Goal: Information Seeking & Learning: Learn about a topic

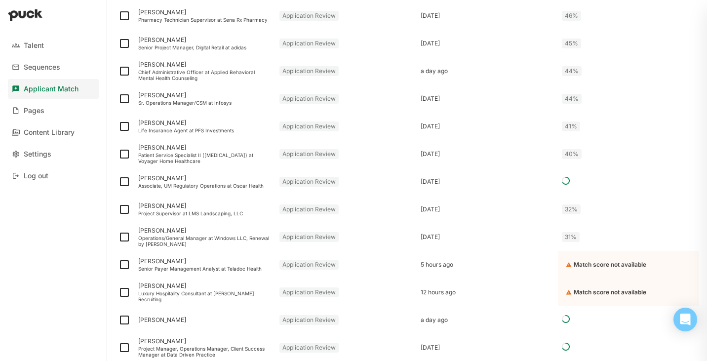
scroll to position [1010, 0]
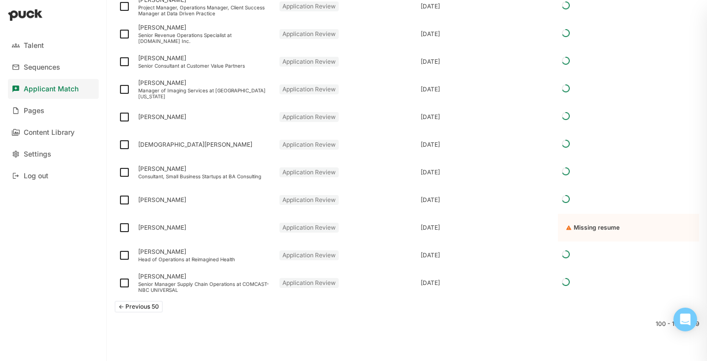
click at [138, 304] on button "<- Previous 50" at bounding box center [139, 307] width 48 height 12
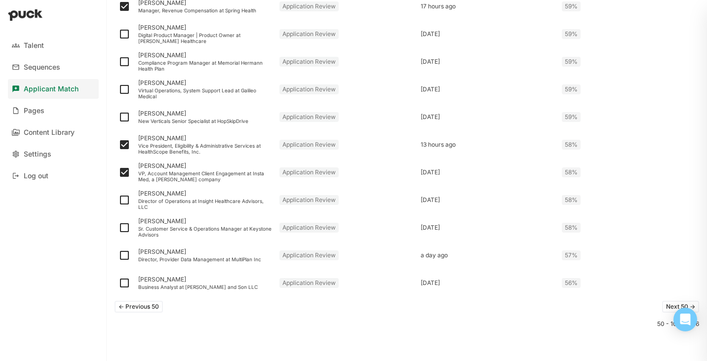
click at [144, 307] on button "<- Previous 50" at bounding box center [139, 307] width 48 height 12
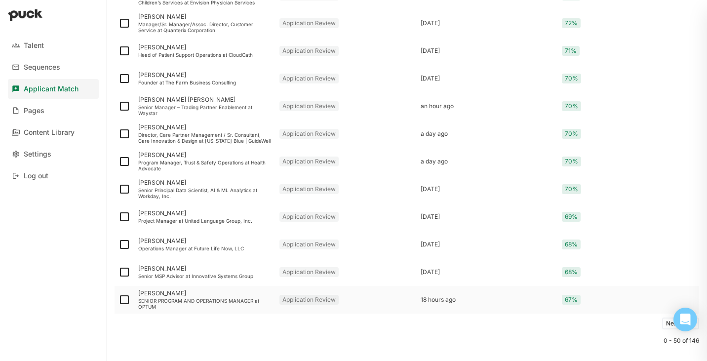
scroll to position [1325, 0]
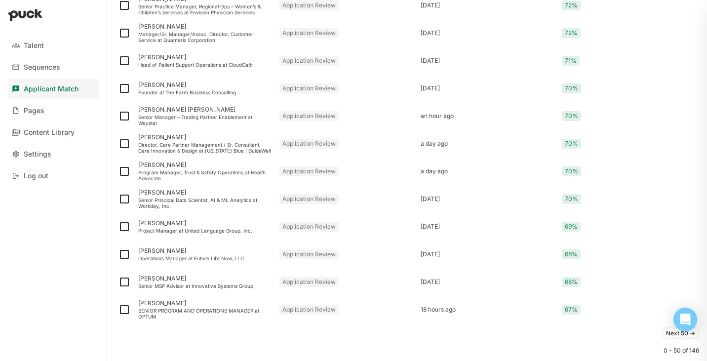
scroll to position [1244, 0]
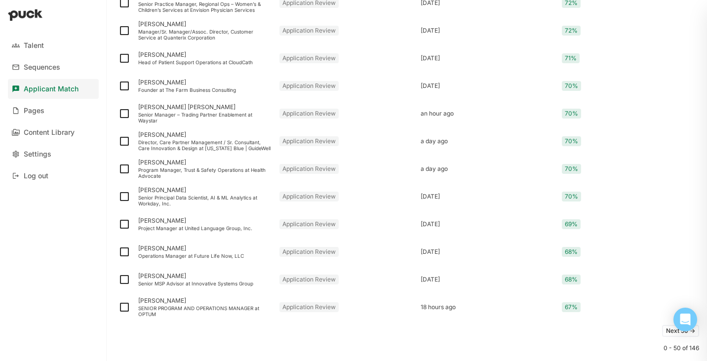
click at [666, 328] on button "Next 50 ->" at bounding box center [680, 331] width 37 height 12
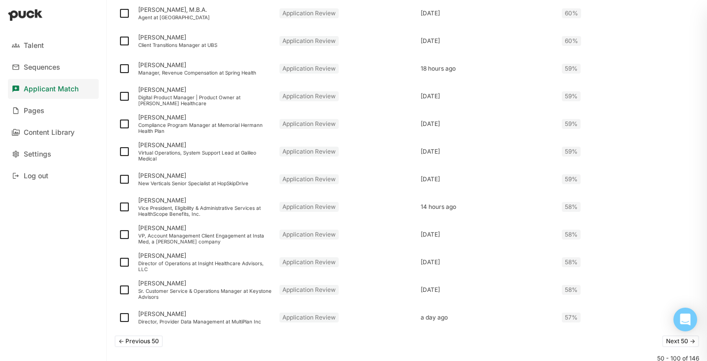
scroll to position [1268, 0]
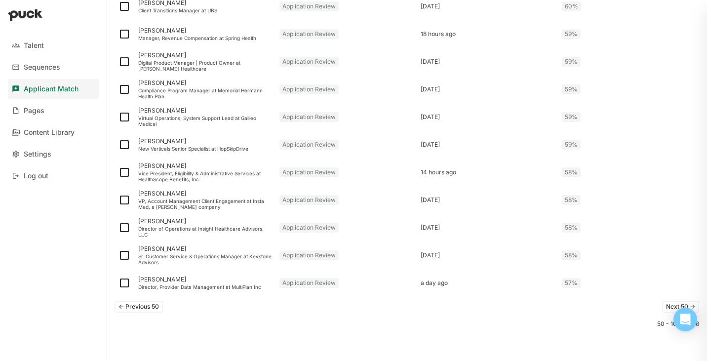
click at [668, 305] on button "Next 50 ->" at bounding box center [680, 307] width 37 height 12
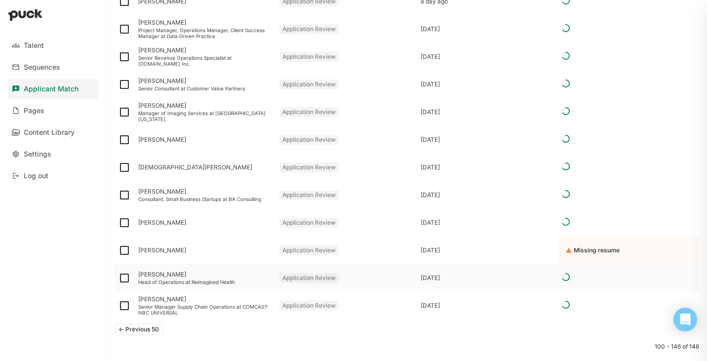
scroll to position [1135, 0]
click at [158, 325] on button "<- Previous 50" at bounding box center [139, 329] width 48 height 12
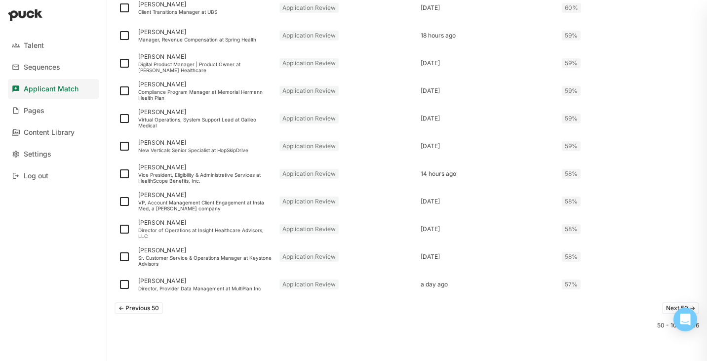
scroll to position [1268, 0]
click at [137, 308] on button "<- Previous 50" at bounding box center [139, 307] width 48 height 12
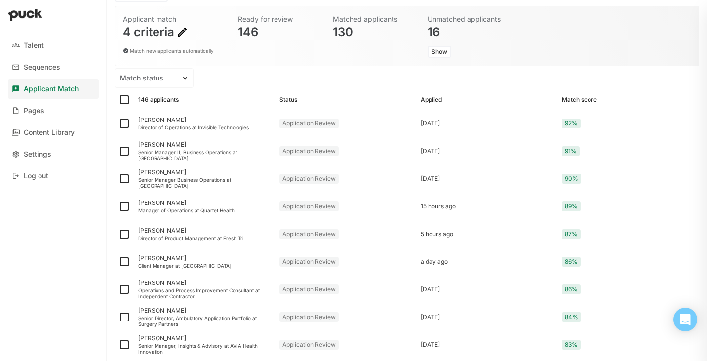
scroll to position [71, 0]
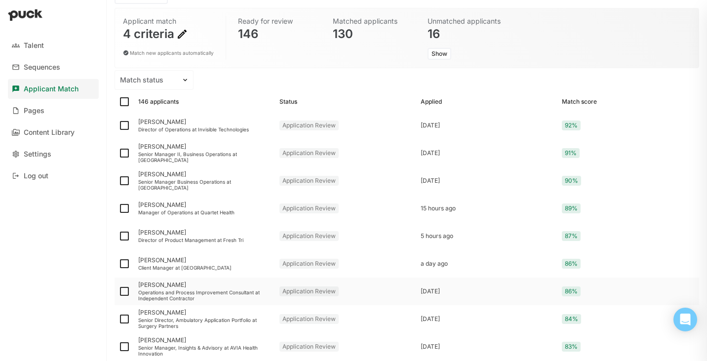
click at [191, 288] on div "Natosha Boyd Operations and Process Improvement Consultant at Independent Contr…" at bounding box center [204, 291] width 141 height 28
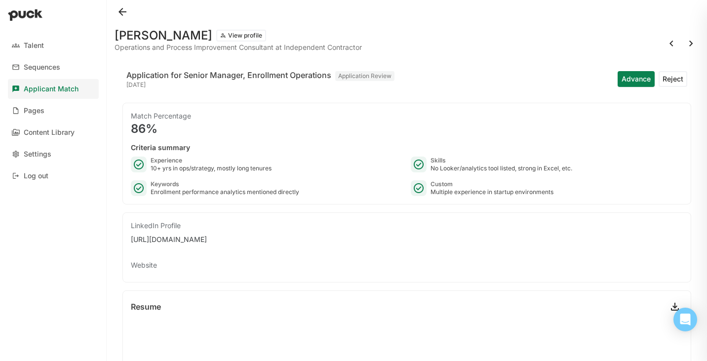
click at [121, 9] on button at bounding box center [123, 12] width 16 height 16
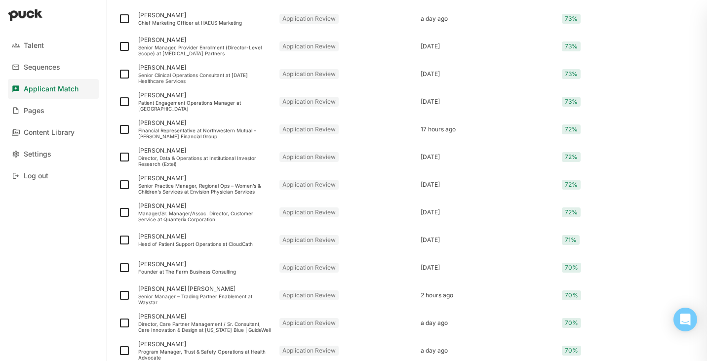
scroll to position [1091, 0]
click at [175, 208] on div "Sean Scannevin" at bounding box center [204, 205] width 133 height 7
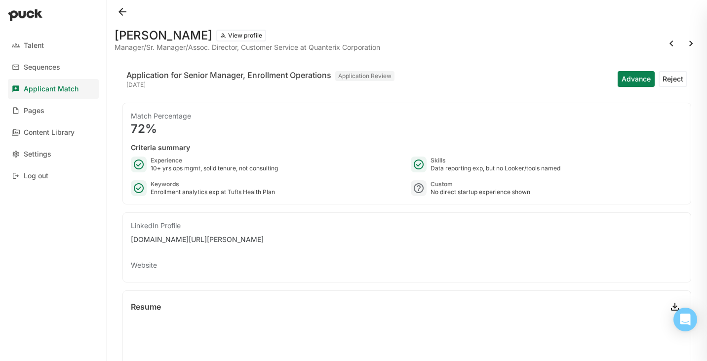
click at [126, 11] on button at bounding box center [123, 12] width 16 height 16
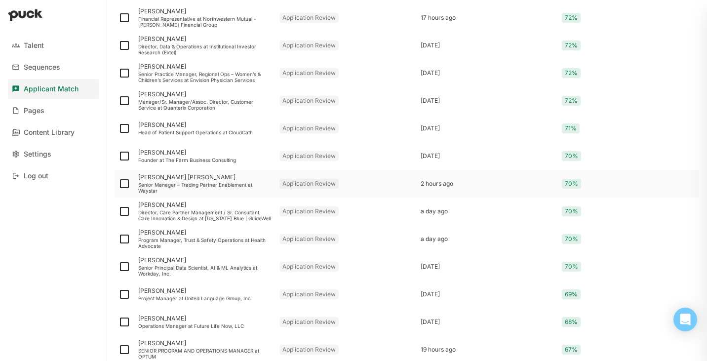
scroll to position [1268, 0]
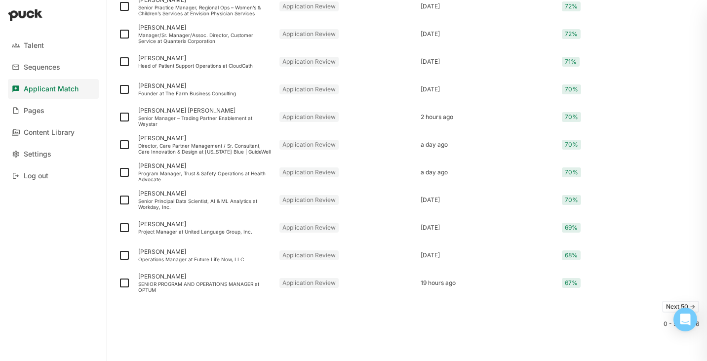
click at [665, 307] on button "Next 50 ->" at bounding box center [680, 307] width 37 height 12
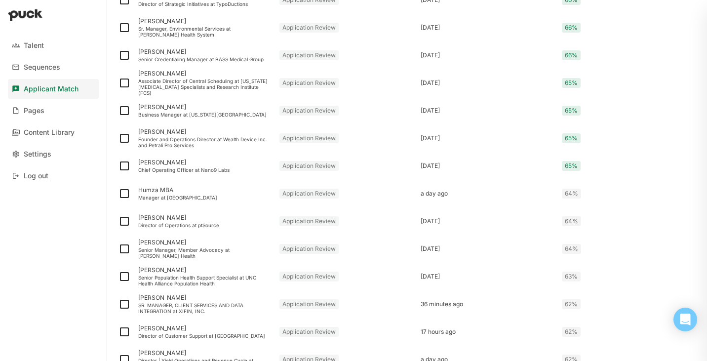
scroll to position [414, 0]
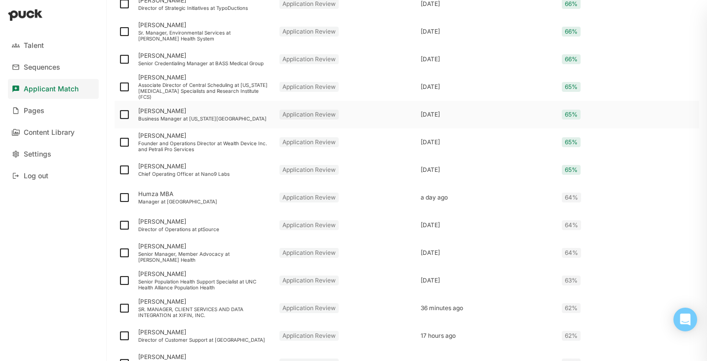
click at [172, 111] on div "[PERSON_NAME]" at bounding box center [204, 111] width 133 height 7
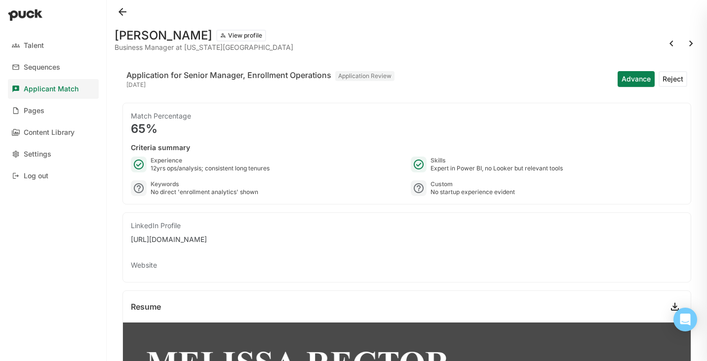
click at [123, 12] on button at bounding box center [123, 12] width 16 height 16
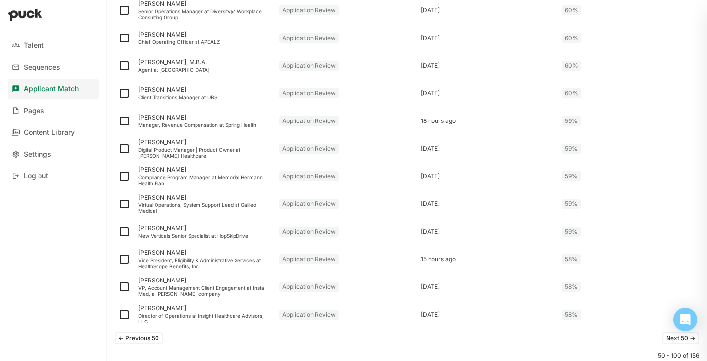
scroll to position [1238, 0]
click at [150, 335] on button "<- Previous 50" at bounding box center [139, 337] width 48 height 12
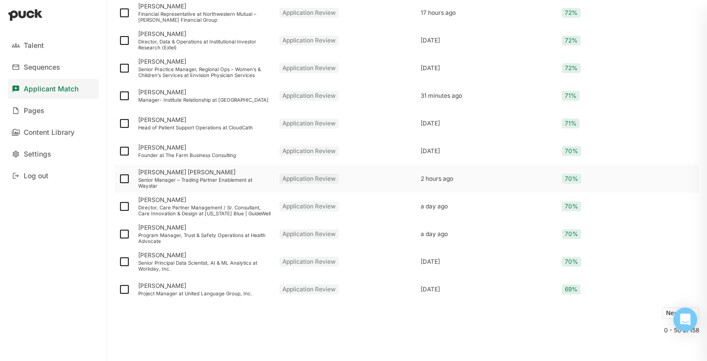
scroll to position [1268, 0]
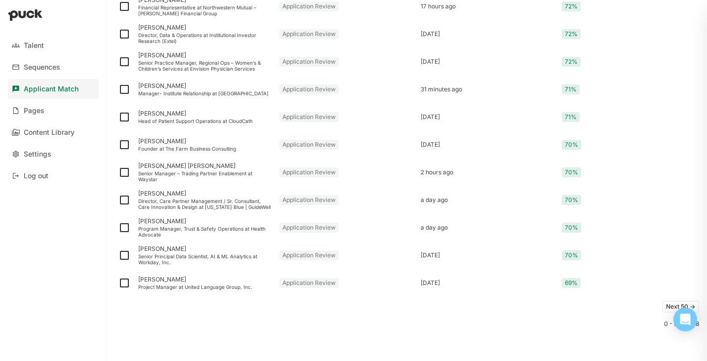
click at [666, 305] on button "Next 50 ->" at bounding box center [680, 307] width 37 height 12
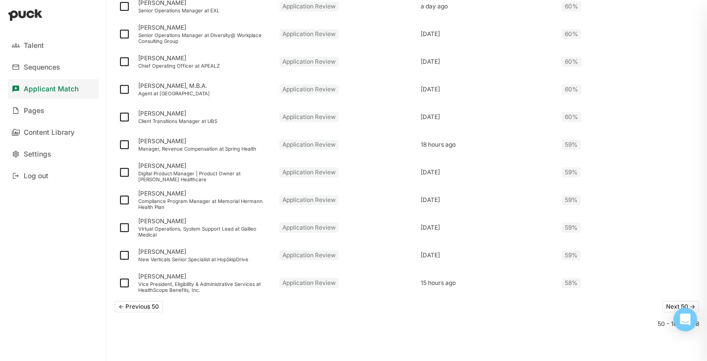
click at [664, 307] on button "Next 50 ->" at bounding box center [680, 307] width 37 height 12
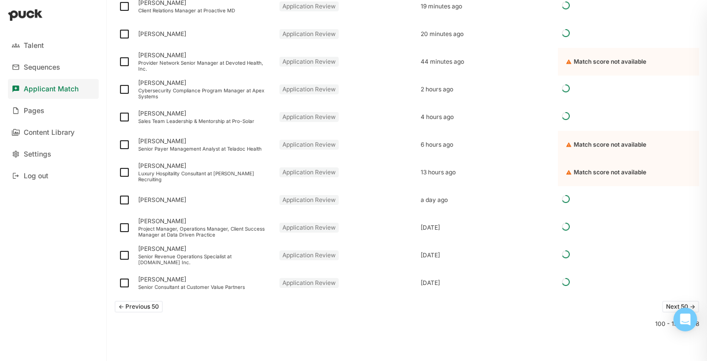
click at [144, 307] on button "<- Previous 50" at bounding box center [139, 307] width 48 height 12
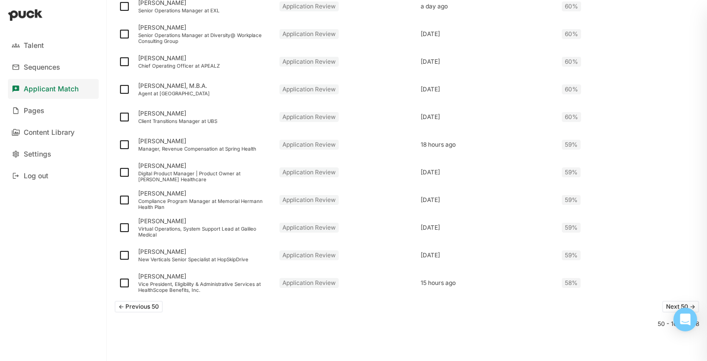
click at [141, 308] on button "<- Previous 50" at bounding box center [139, 307] width 48 height 12
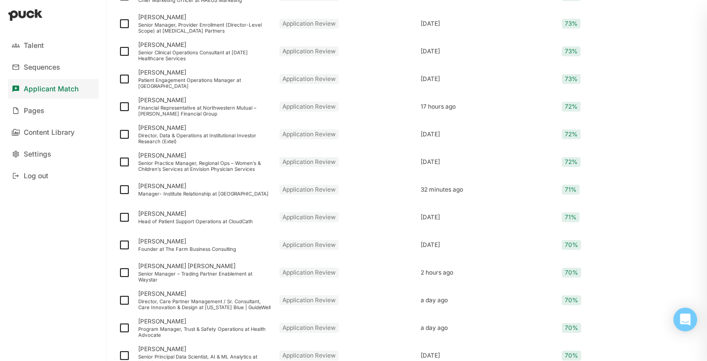
scroll to position [1169, 0]
click at [183, 216] on div "Sulay Thompson-Figueroa Head of Patient Support Operations at CloudCath" at bounding box center [204, 216] width 141 height 28
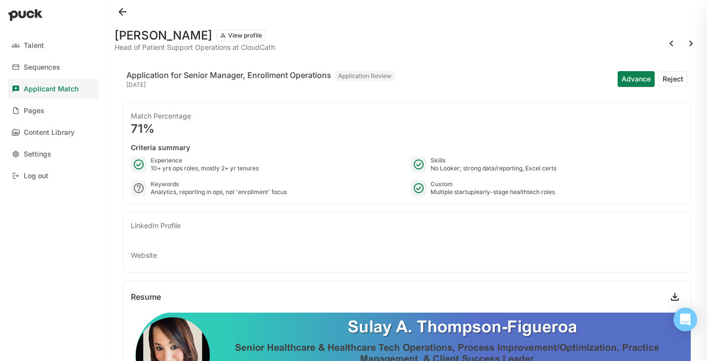
click at [121, 10] on button at bounding box center [123, 12] width 16 height 16
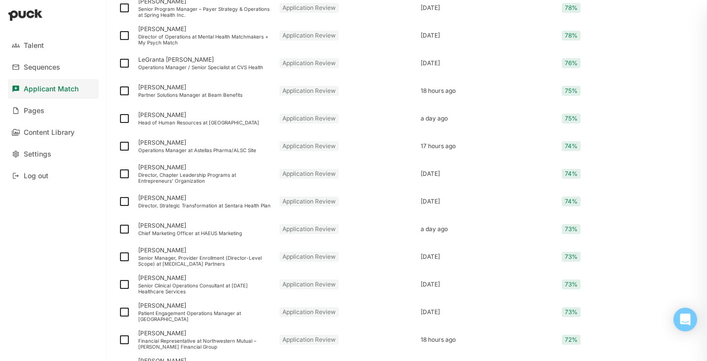
scroll to position [939, 0]
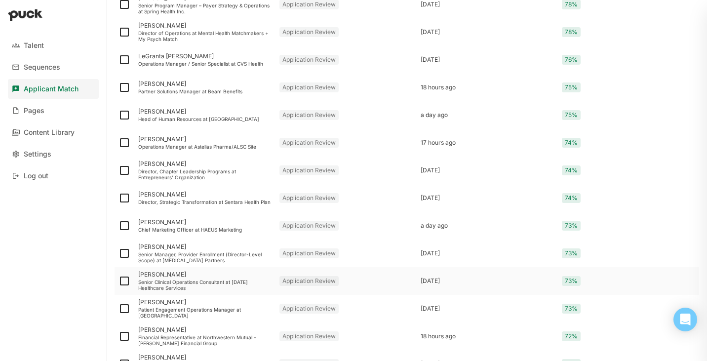
click at [178, 277] on div "Jordanna Windemiller" at bounding box center [204, 274] width 133 height 7
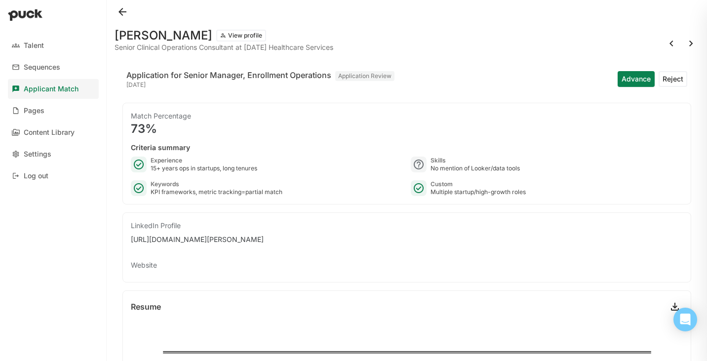
click at [124, 10] on button at bounding box center [123, 12] width 16 height 16
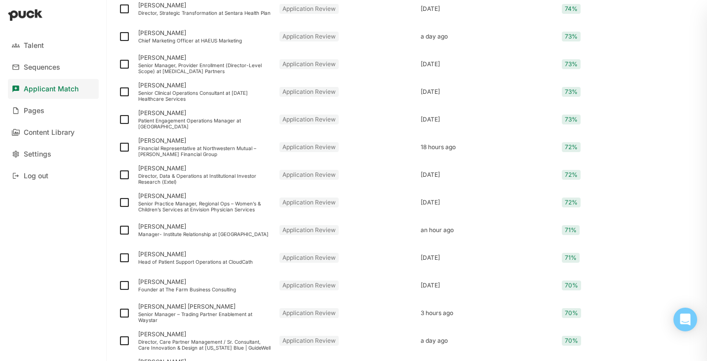
scroll to position [1268, 0]
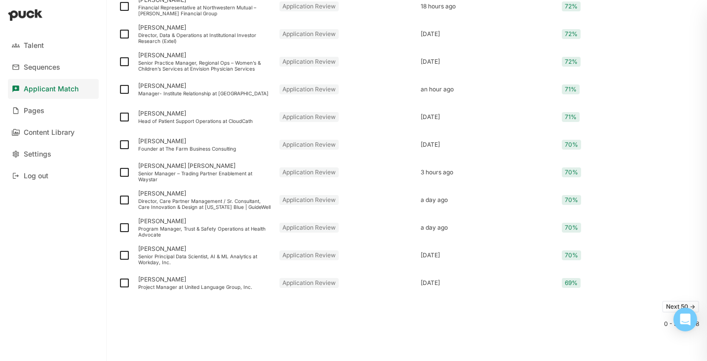
click at [666, 303] on button "Next 50 ->" at bounding box center [680, 307] width 37 height 12
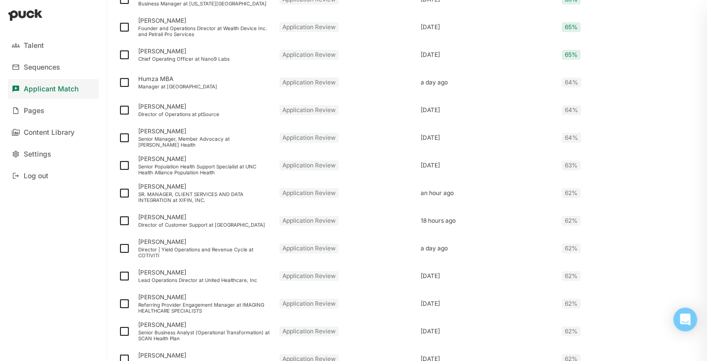
scroll to position [582, 0]
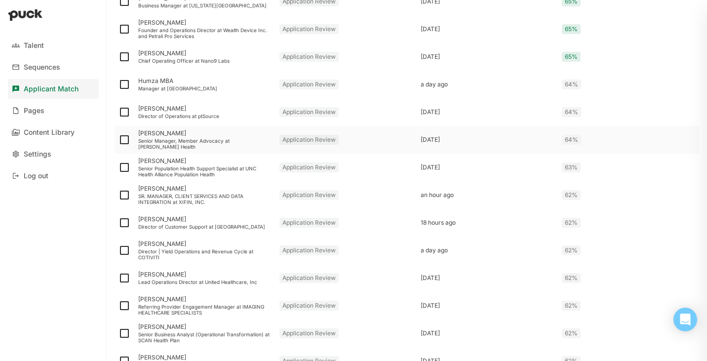
click at [226, 142] on div "Senior Manager, Member Advocacy at Virta Health" at bounding box center [204, 144] width 133 height 12
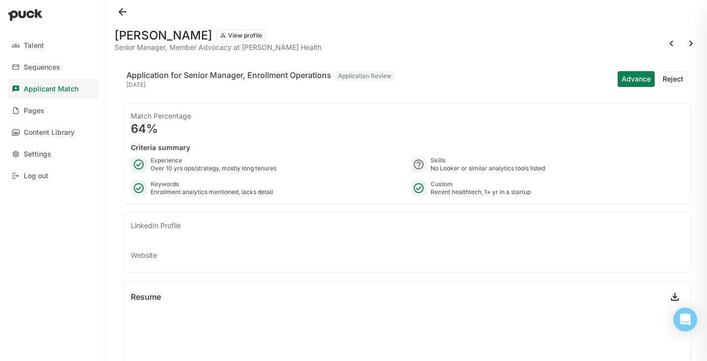
click at [122, 6] on button at bounding box center [123, 12] width 16 height 16
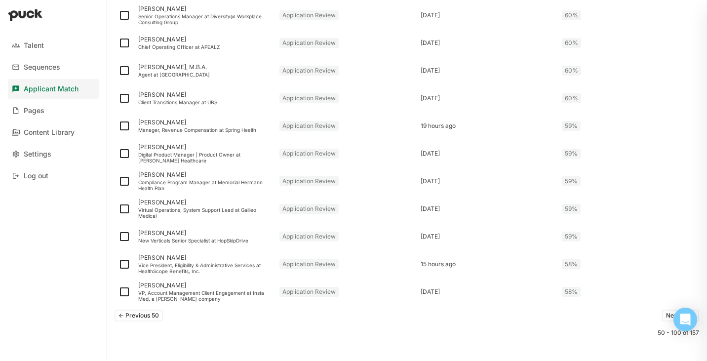
scroll to position [1268, 0]
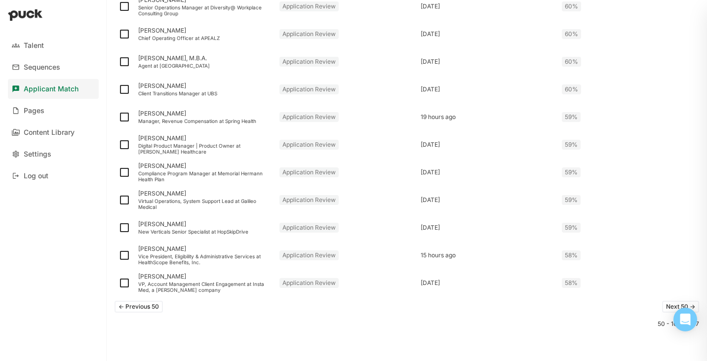
click at [125, 303] on button "<- Previous 50" at bounding box center [139, 307] width 48 height 12
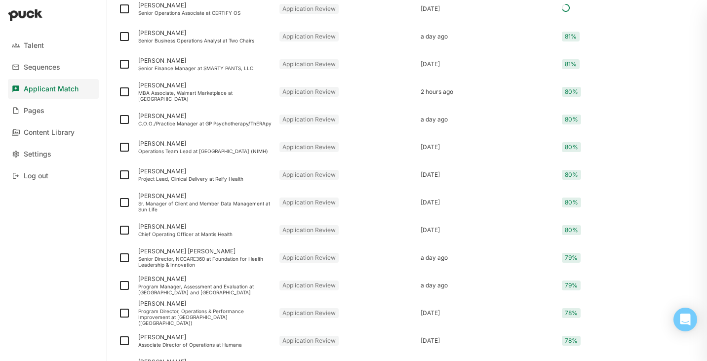
scroll to position [514, 0]
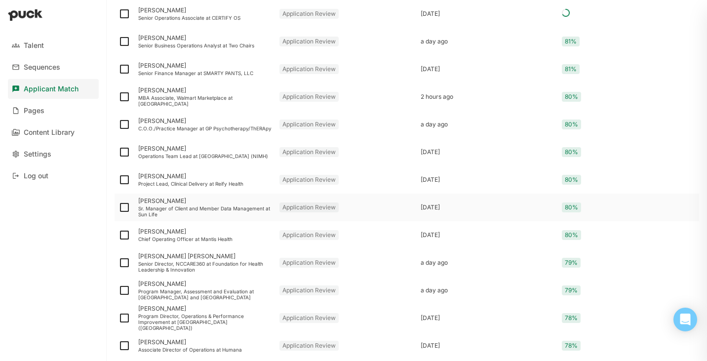
click at [176, 211] on div "Sr. Manager of Client and Member Data Management at Sun Life" at bounding box center [204, 211] width 133 height 12
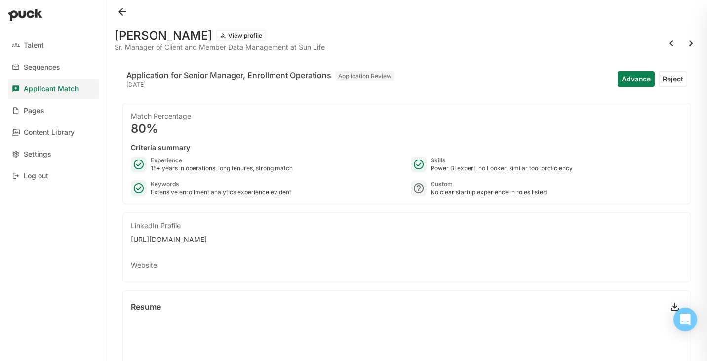
click at [117, 9] on button at bounding box center [123, 12] width 16 height 16
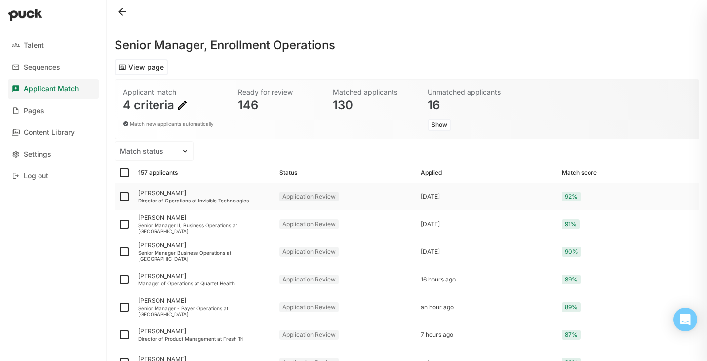
click at [212, 201] on div "Director of Operations at Invisible Technologies" at bounding box center [204, 200] width 133 height 6
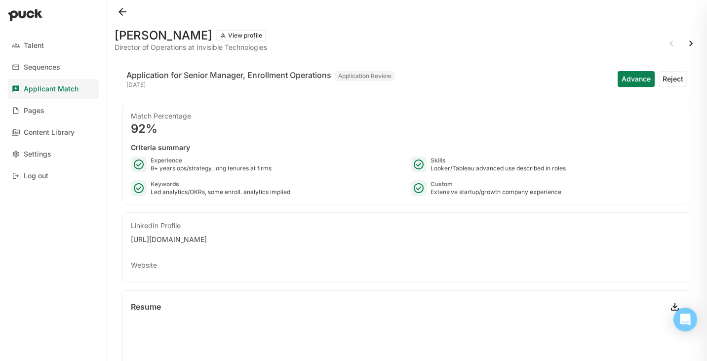
click at [120, 13] on button at bounding box center [123, 12] width 16 height 16
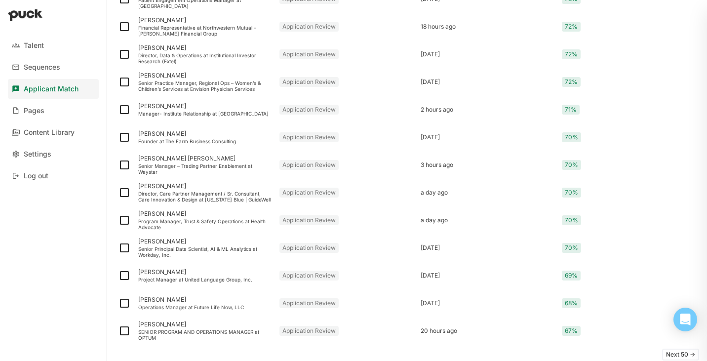
scroll to position [1268, 0]
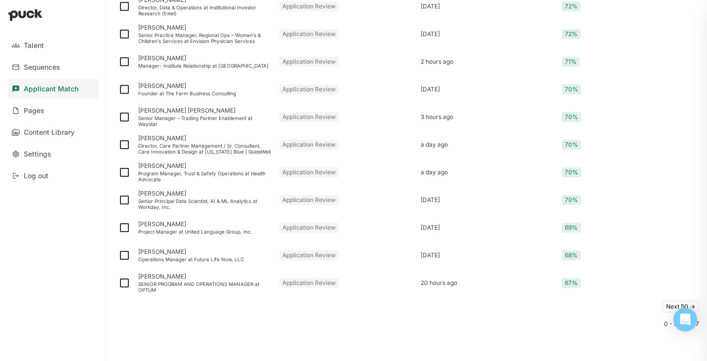
click at [670, 306] on button "Next 50 ->" at bounding box center [680, 307] width 37 height 12
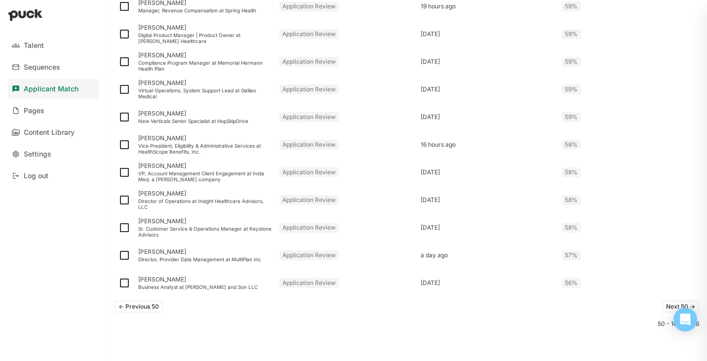
click at [150, 313] on div "<- Previous 50 Next 50 ->" at bounding box center [407, 307] width 585 height 20
click at [150, 306] on button "<- Previous 50" at bounding box center [139, 307] width 48 height 12
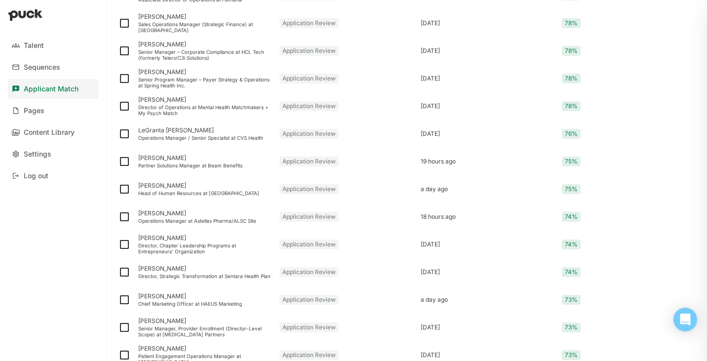
scroll to position [863, 0]
click at [181, 136] on div "Operations Manager / Senior Specialist at CVS Health" at bounding box center [204, 139] width 133 height 6
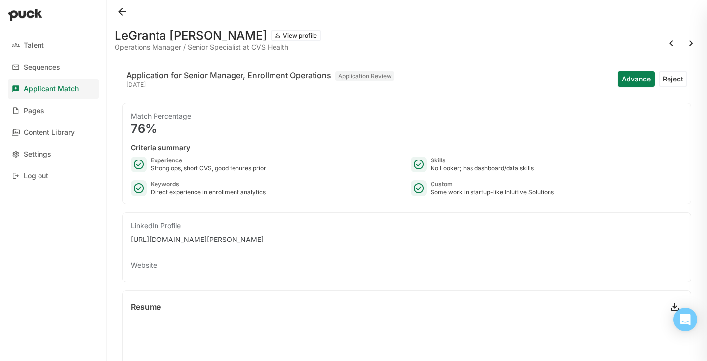
click at [122, 12] on button at bounding box center [123, 12] width 16 height 16
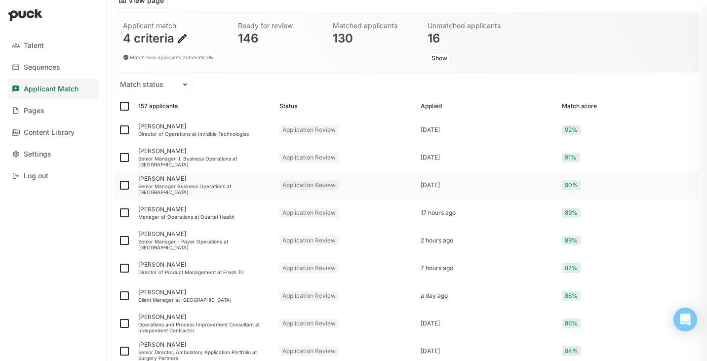
scroll to position [71, 0]
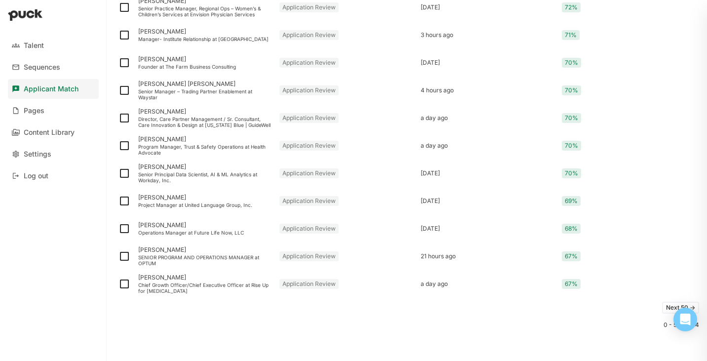
scroll to position [1268, 0]
click at [663, 306] on button "Next 50 ->" at bounding box center [680, 307] width 37 height 12
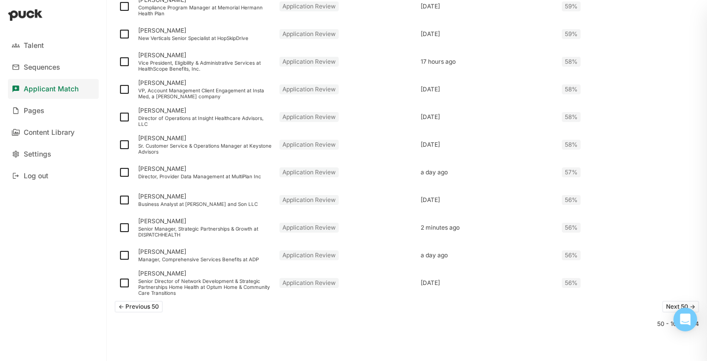
click at [666, 307] on button "Next 50 ->" at bounding box center [680, 307] width 37 height 12
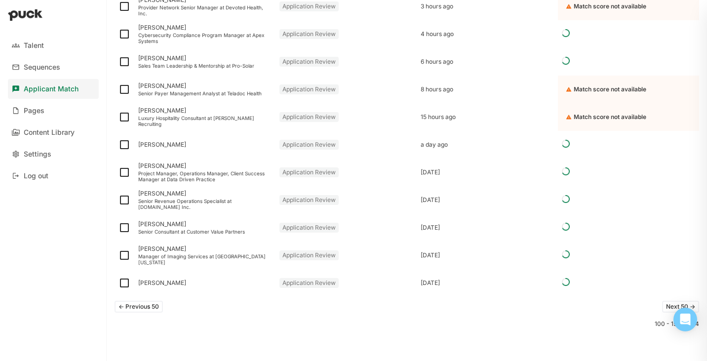
click at [664, 309] on button "Next 50 ->" at bounding box center [680, 307] width 37 height 12
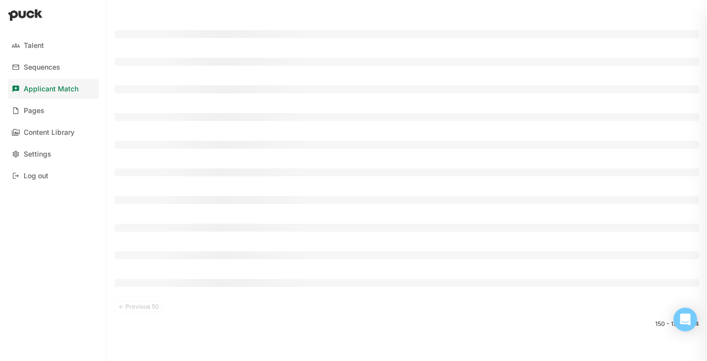
scroll to position [0, 0]
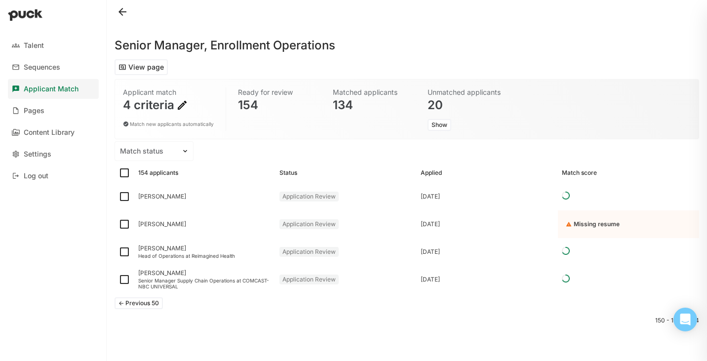
click at [151, 305] on button "<- Previous 50" at bounding box center [139, 303] width 48 height 12
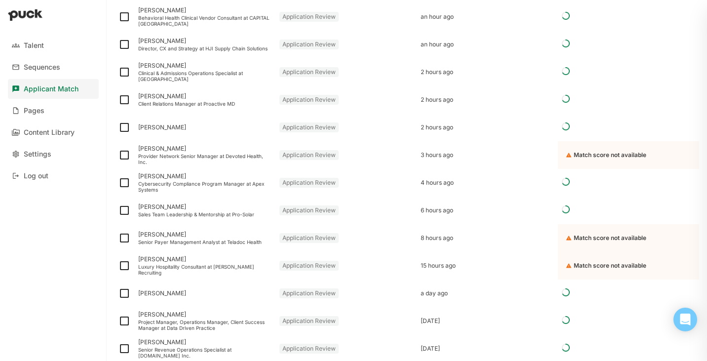
scroll to position [1268, 0]
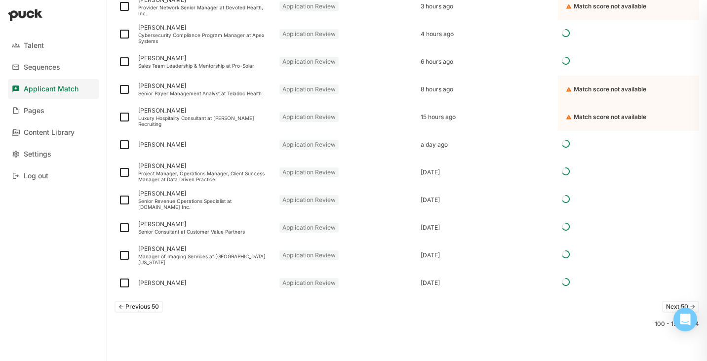
click at [145, 310] on button "<- Previous 50" at bounding box center [139, 307] width 48 height 12
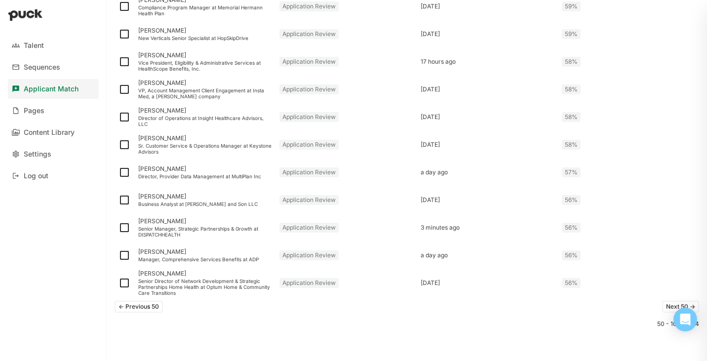
click at [145, 310] on button "<- Previous 50" at bounding box center [139, 307] width 48 height 12
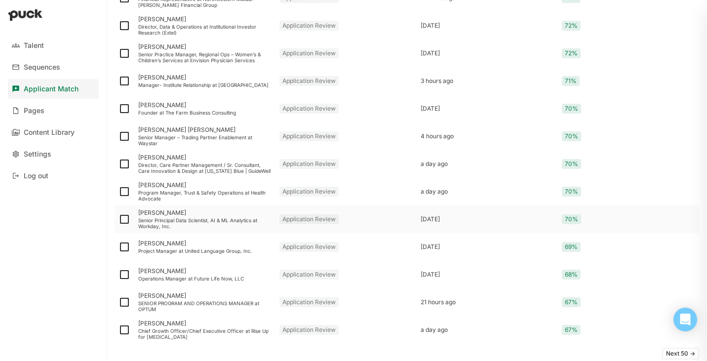
scroll to position [1222, 0]
click at [177, 275] on div "Operations Manager at Future Life Now, LLC" at bounding box center [204, 278] width 133 height 6
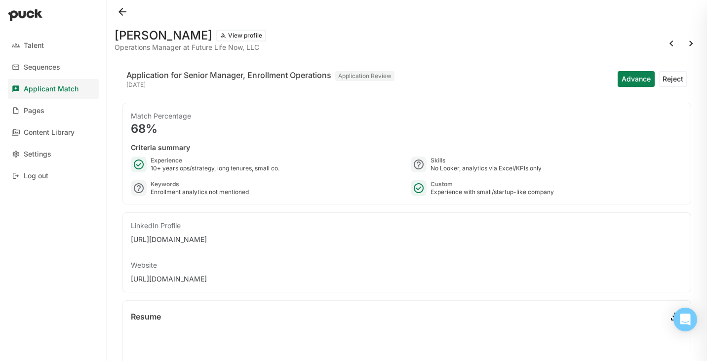
click at [123, 8] on button at bounding box center [123, 12] width 16 height 16
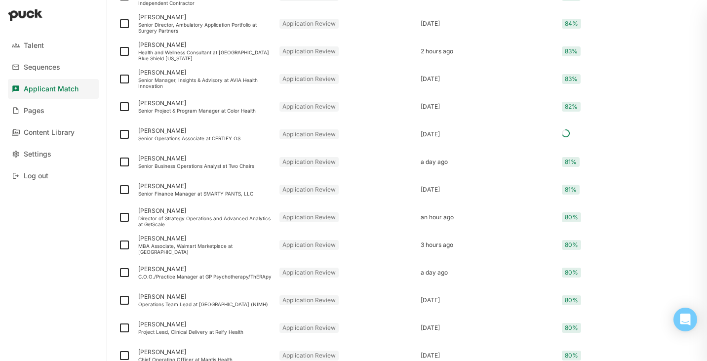
scroll to position [398, 0]
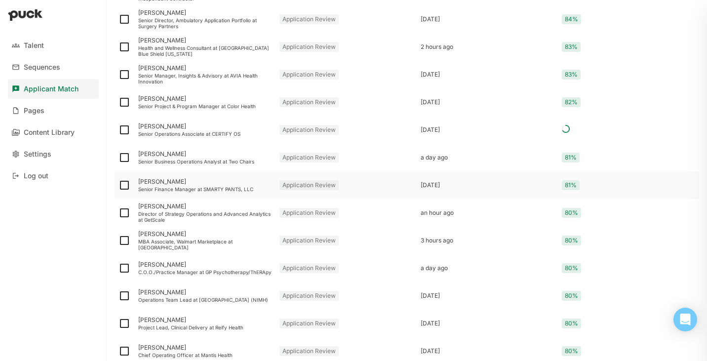
click at [213, 189] on div "Senior Finance Manager at SMARTY PANTS, LLC" at bounding box center [204, 189] width 133 height 6
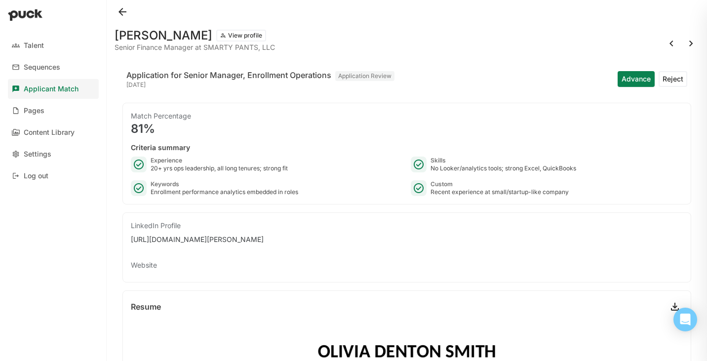
click at [126, 10] on button at bounding box center [123, 12] width 16 height 16
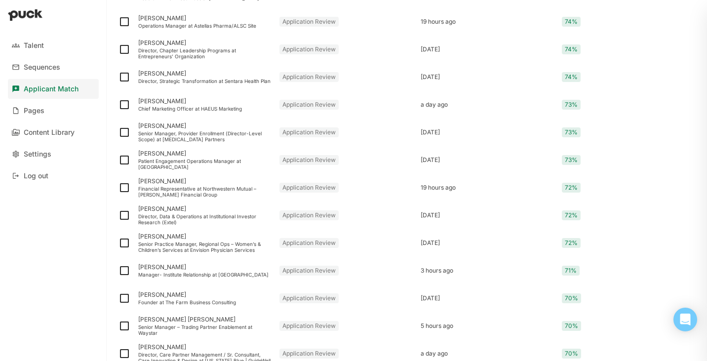
scroll to position [1034, 0]
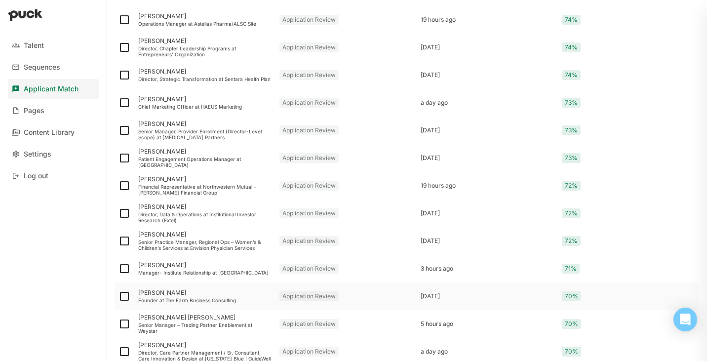
click at [194, 296] on div "[PERSON_NAME]" at bounding box center [204, 292] width 133 height 7
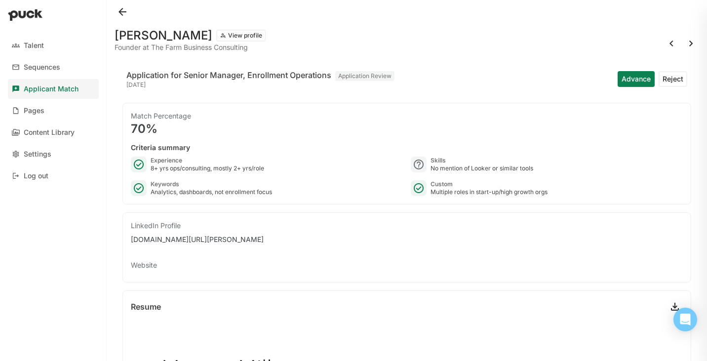
click at [121, 10] on button at bounding box center [123, 12] width 16 height 16
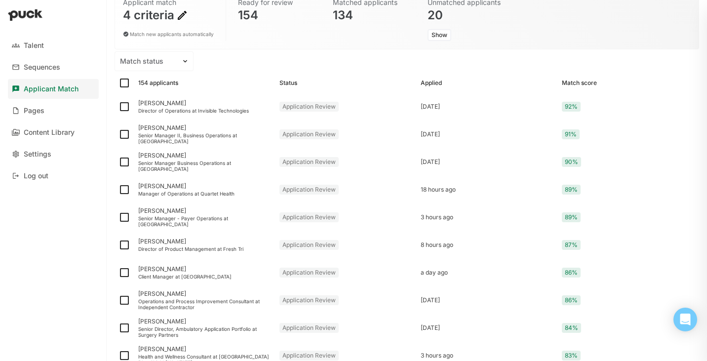
scroll to position [89, 0]
click at [219, 160] on div "[PERSON_NAME]" at bounding box center [204, 156] width 133 height 7
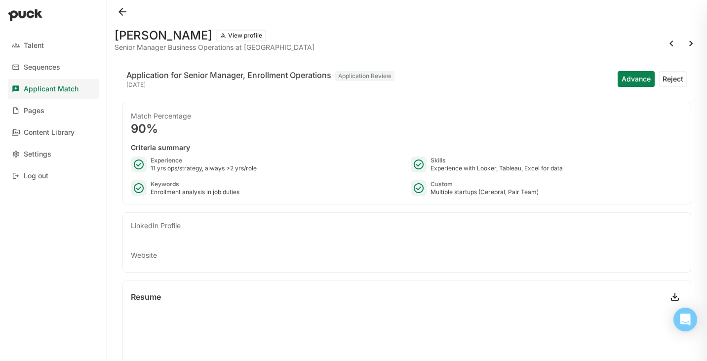
click at [120, 15] on button at bounding box center [123, 12] width 16 height 16
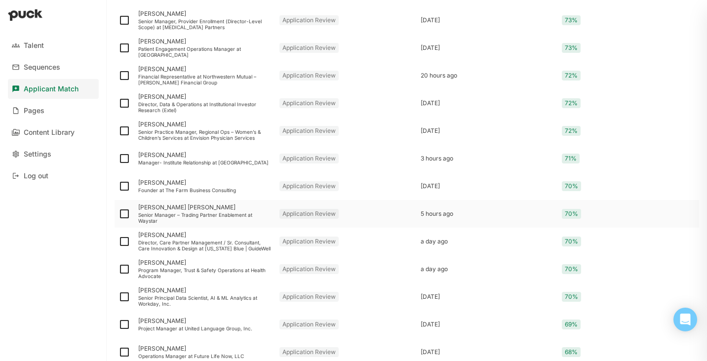
scroll to position [1268, 0]
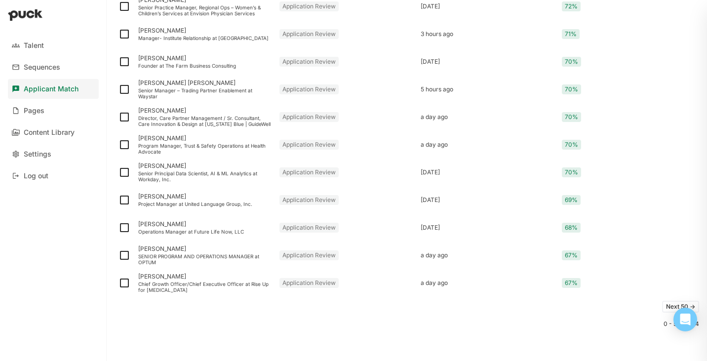
click at [665, 306] on button "Next 50 ->" at bounding box center [680, 307] width 37 height 12
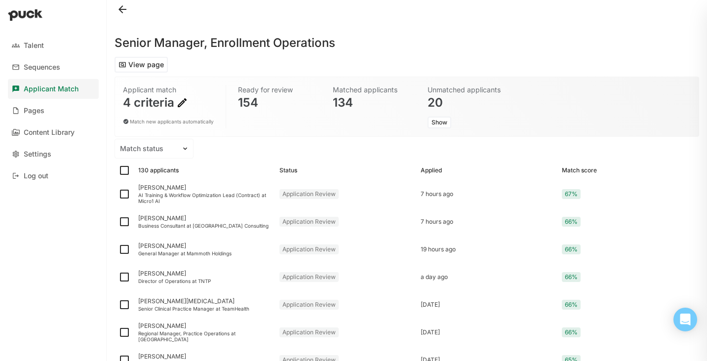
scroll to position [0, 0]
